Goal: Check status: Check status

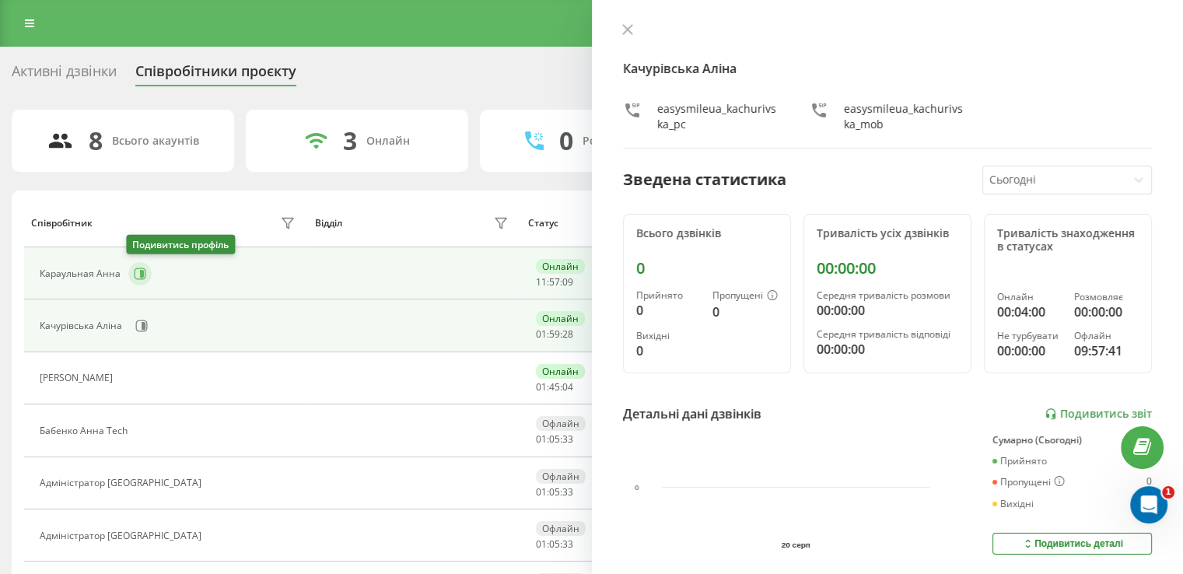
click at [140, 275] on icon at bounding box center [142, 274] width 4 height 8
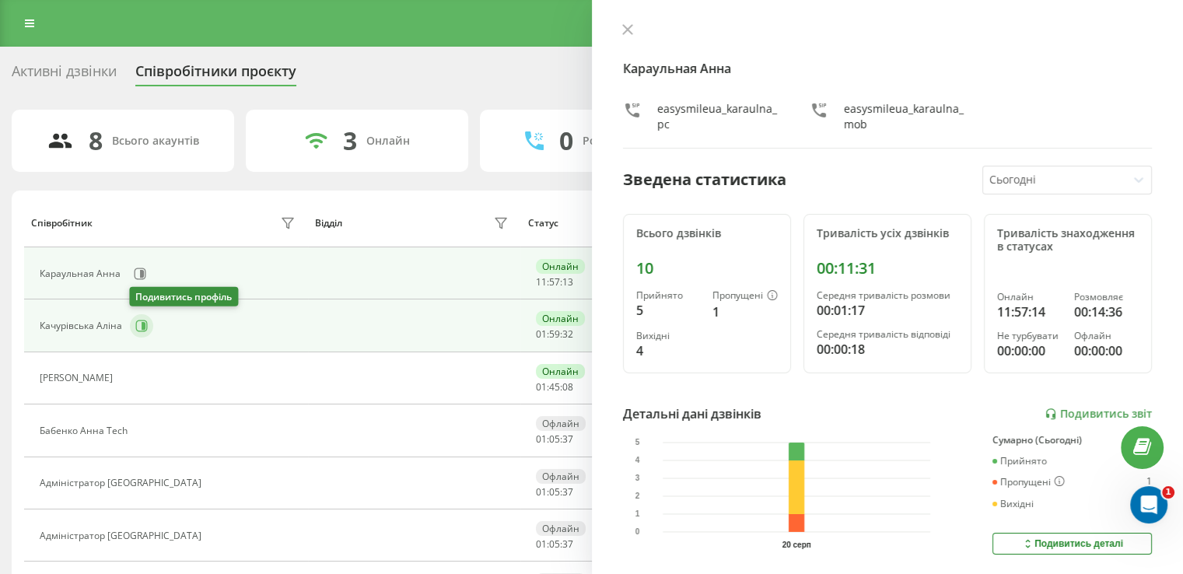
click at [143, 327] on icon at bounding box center [144, 326] width 4 height 8
